Goal: Book appointment/travel/reservation

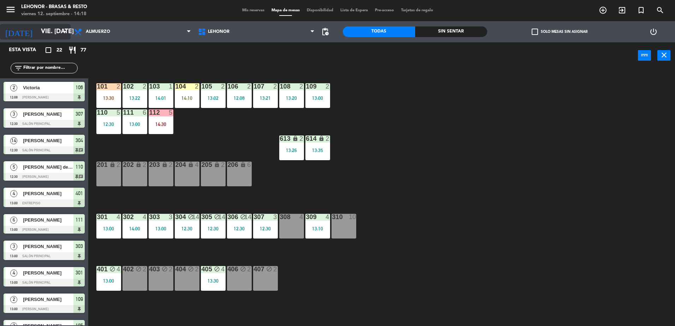
click at [51, 31] on input "vie. [DATE]" at bounding box center [78, 32] width 82 height 14
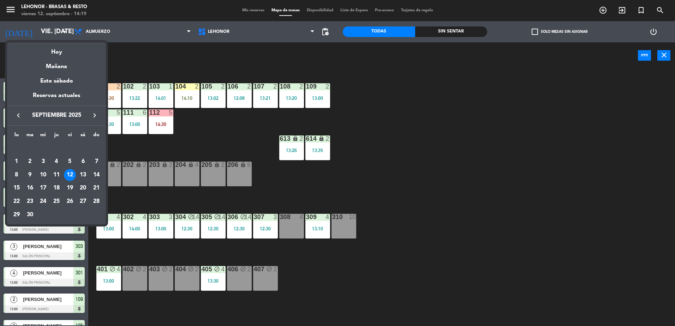
click at [85, 186] on div "20" at bounding box center [83, 188] width 12 height 12
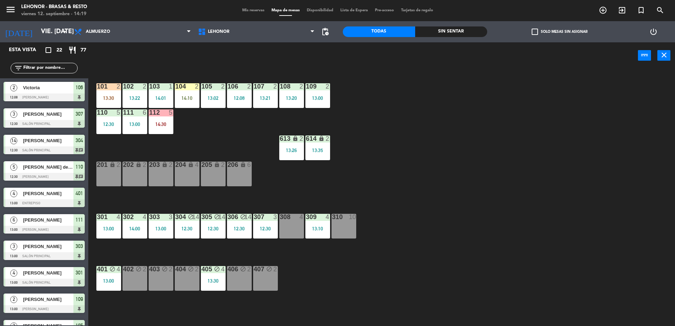
type input "sáb. [DATE]"
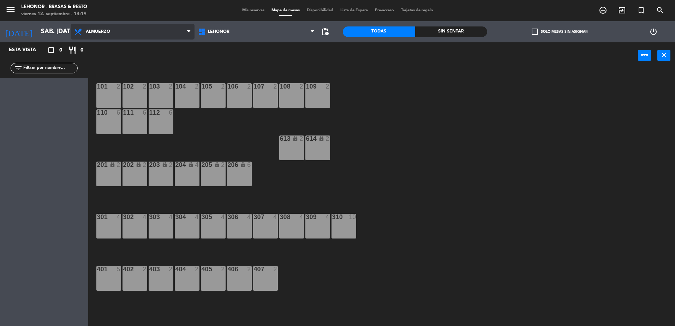
click at [113, 32] on span "Almuerzo" at bounding box center [133, 32] width 124 height 16
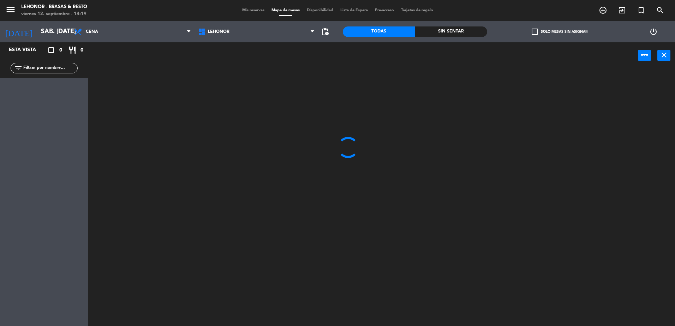
click at [104, 63] on ng-component "menu Lehonor - Brasas & Resto viernes 12. septiembre - 14:19 Mis reservas Mapa …" at bounding box center [337, 164] width 675 height 328
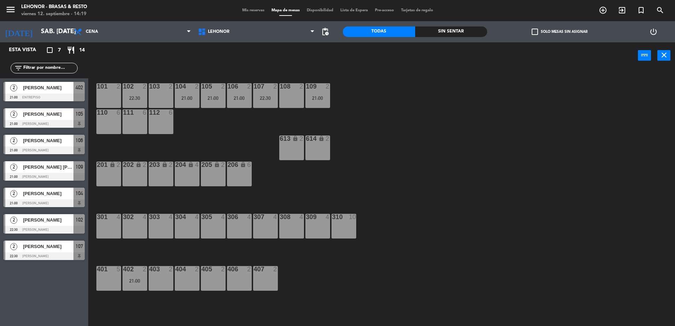
click at [286, 95] on div "108 2" at bounding box center [291, 95] width 25 height 25
click at [330, 55] on button "[GEOGRAPHIC_DATA]" at bounding box center [341, 55] width 42 height 14
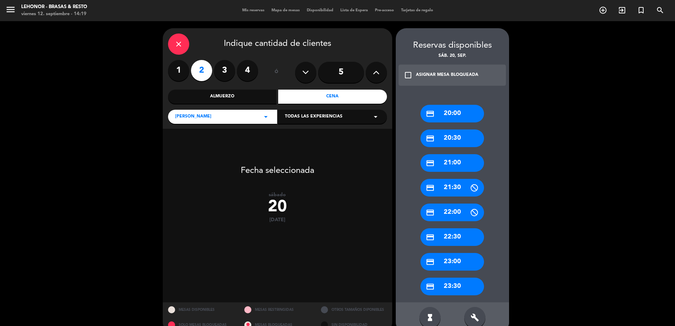
click at [455, 237] on div "credit_card 22:30" at bounding box center [452, 237] width 64 height 18
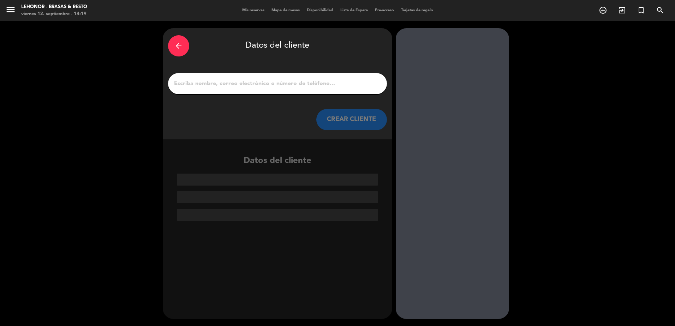
click at [269, 86] on input "1" at bounding box center [277, 84] width 208 height 10
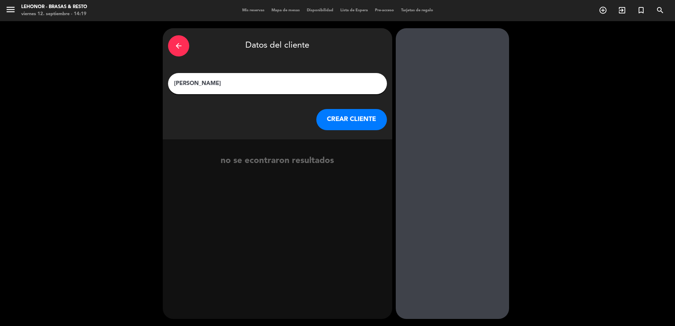
type input "[PERSON_NAME]"
click at [349, 124] on button "CREAR CLIENTE" at bounding box center [351, 119] width 71 height 21
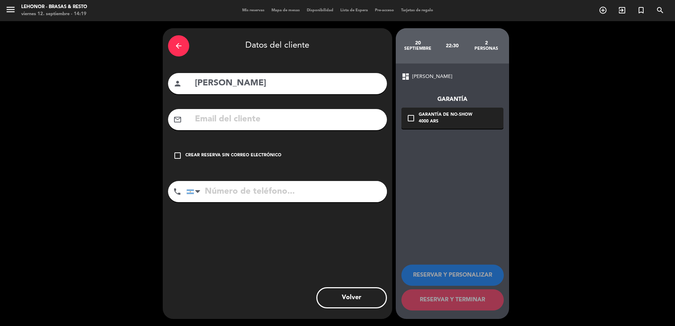
click at [235, 118] on input "text" at bounding box center [287, 119] width 187 height 14
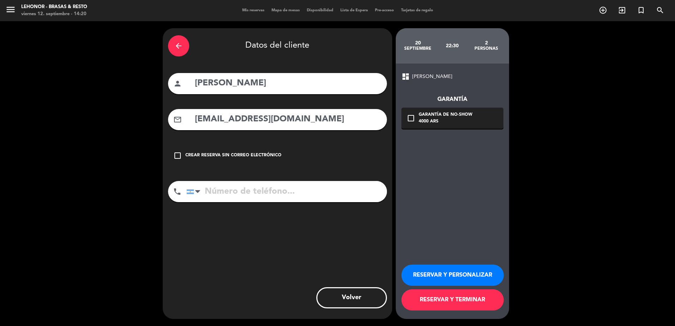
type input "[EMAIL_ADDRESS][DOMAIN_NAME]"
click at [236, 187] on input "tel" at bounding box center [286, 191] width 201 height 21
type input "3476617694"
click at [409, 117] on icon "check_box_outline_blank" at bounding box center [411, 118] width 8 height 8
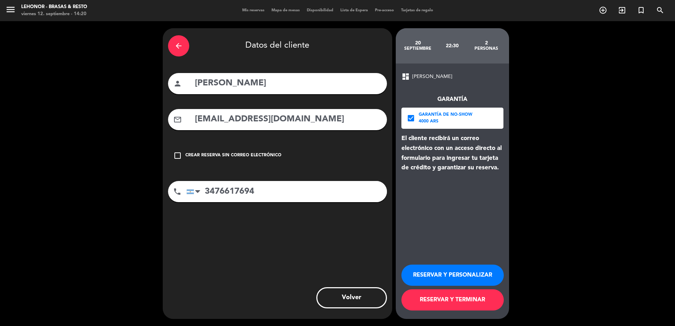
click at [447, 300] on button "RESERVAR Y TERMINAR" at bounding box center [452, 299] width 102 height 21
